Goal: Task Accomplishment & Management: Use online tool/utility

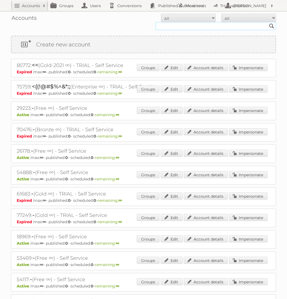
click at [209, 30] on input "text" at bounding box center [216, 26] width 121 height 8
type input "HEMA BV"
click at [268, 22] on input "Search" at bounding box center [272, 26] width 8 height 8
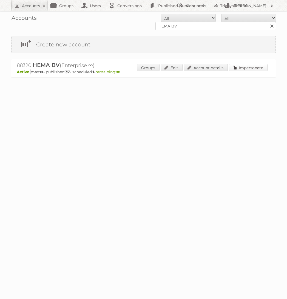
click at [245, 69] on link "Impersonate" at bounding box center [248, 67] width 39 height 7
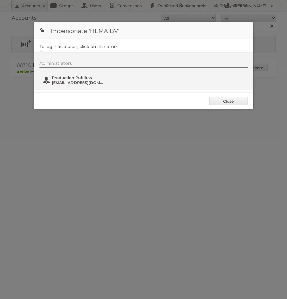
click at [76, 75] on button "Production Publitas [EMAIL_ADDRESS][DOMAIN_NAME]" at bounding box center [74, 80] width 64 height 11
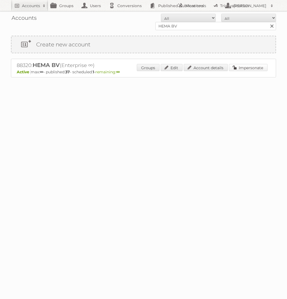
click at [238, 68] on link "Impersonate" at bounding box center [248, 67] width 39 height 7
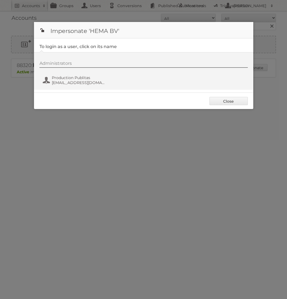
click at [63, 74] on div "Administrators Production Publitas [EMAIL_ADDRESS][DOMAIN_NAME]" at bounding box center [147, 74] width 214 height 26
click at [64, 77] on span "Production Publitas" at bounding box center [78, 77] width 53 height 5
